Goal: Task Accomplishment & Management: Use online tool/utility

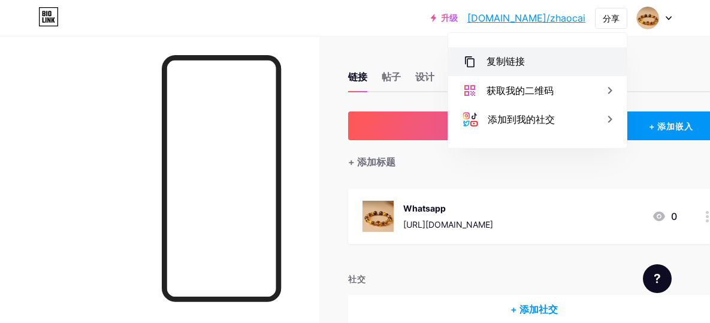
scroll to position [0, 56]
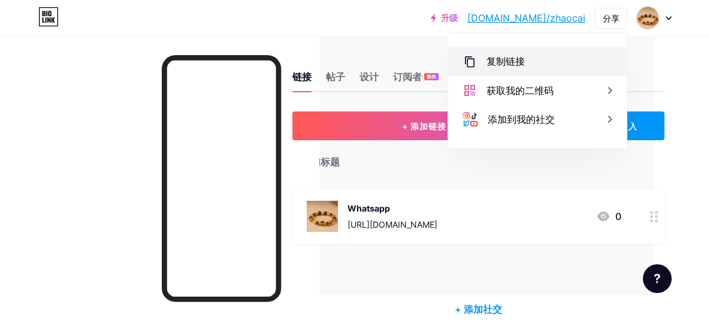
click at [530, 58] on div "复制链接" at bounding box center [537, 61] width 179 height 29
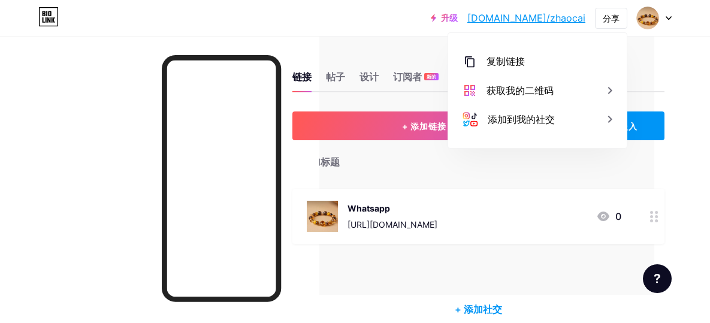
click at [438, 224] on font "[URL][DOMAIN_NAME]" at bounding box center [393, 224] width 90 height 10
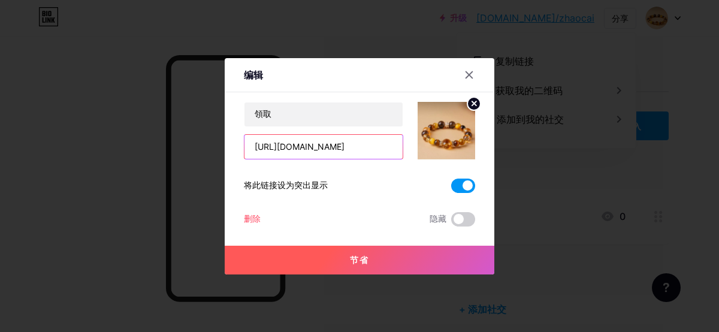
drag, startPoint x: 319, startPoint y: 146, endPoint x: 370, endPoint y: 151, distance: 51.8
click at [370, 151] on input "[URL][DOMAIN_NAME]" at bounding box center [324, 147] width 158 height 24
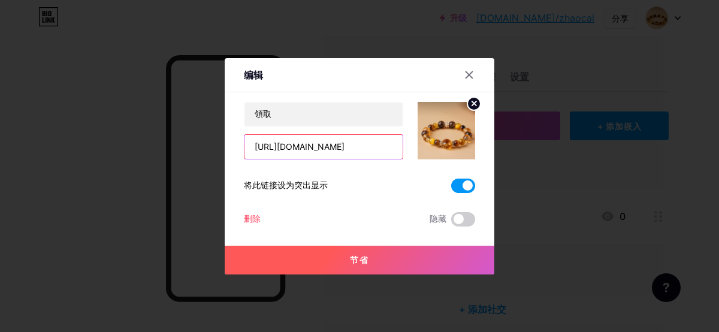
type input "[URL][DOMAIN_NAME]"
click at [382, 256] on button "节省" at bounding box center [360, 260] width 270 height 29
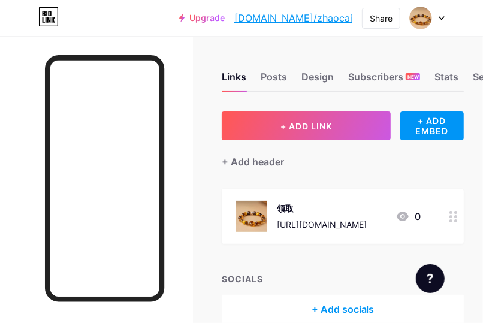
click at [346, 38] on div "Links Posts Design Subscribers NEW Stats Settings + ADD LINK + ADD EMBED + Add …" at bounding box center [241, 210] width 483 height 348
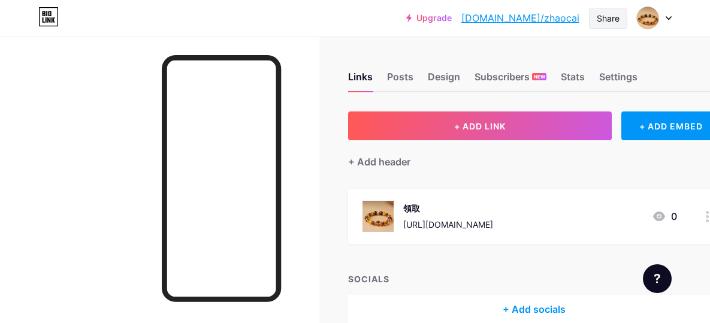
click at [483, 20] on div "Share" at bounding box center [608, 18] width 23 height 13
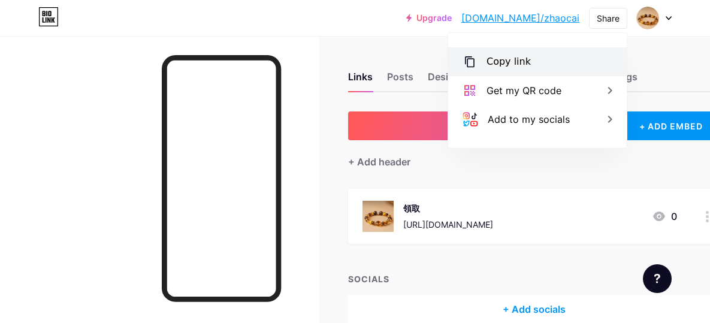
click at [483, 59] on div "Copy link" at bounding box center [509, 62] width 44 height 14
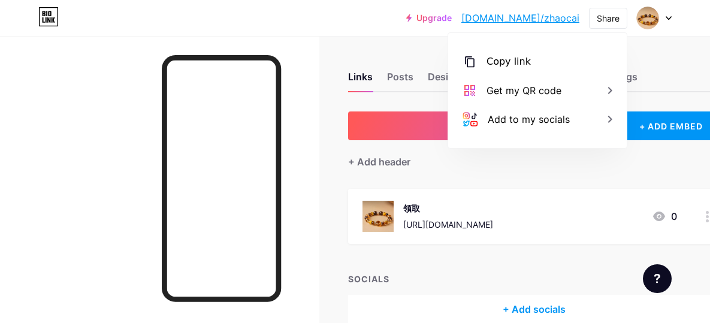
click at [333, 85] on div "Links Posts Design Subscribers NEW Stats Settings + ADD LINK + ADD EMBED + Add …" at bounding box center [385, 210] width 771 height 348
